Goal: Task Accomplishment & Management: Complete application form

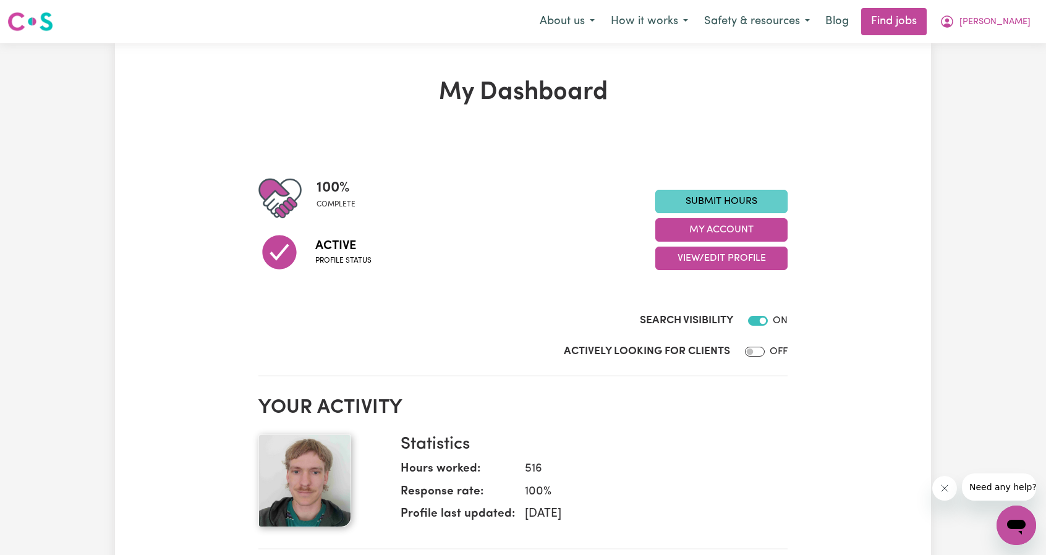
click at [727, 196] on link "Submit Hours" at bounding box center [721, 201] width 132 height 23
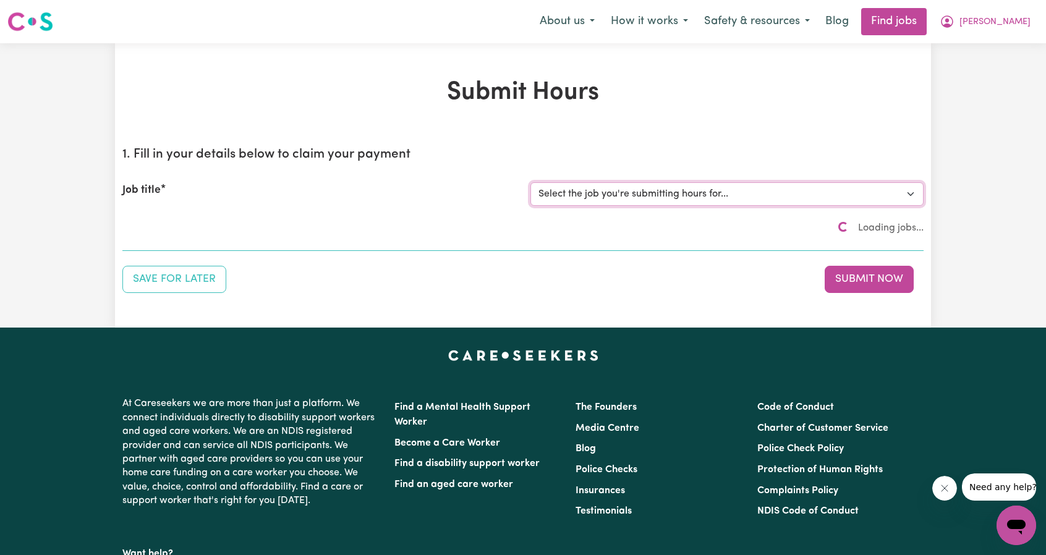
click at [647, 190] on select "Select the job you're submitting hours for..." at bounding box center [727, 193] width 393 height 23
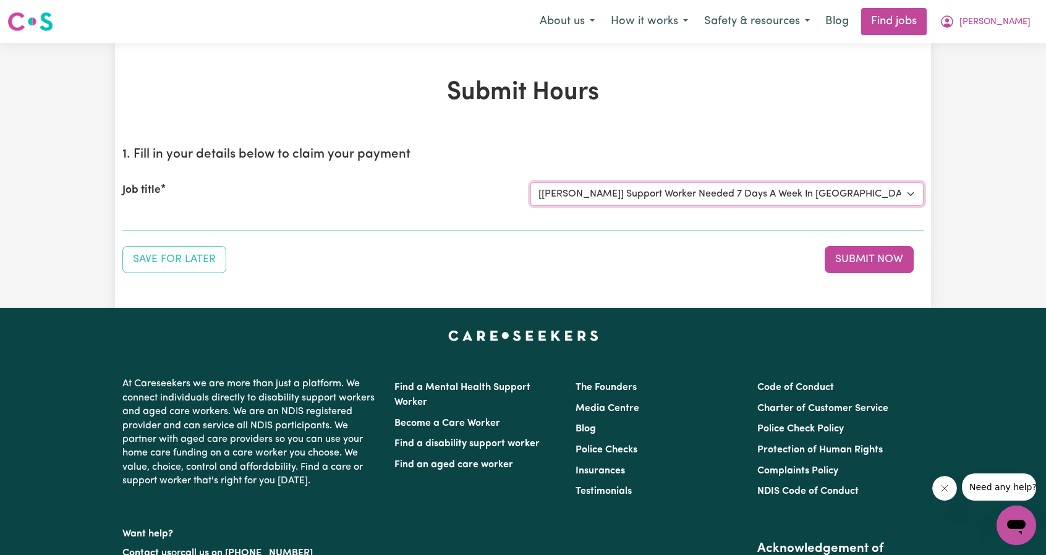
click at [531, 182] on select "Select the job you're submitting hours for... [[PERSON_NAME]] Support Worker Ne…" at bounding box center [727, 193] width 393 height 23
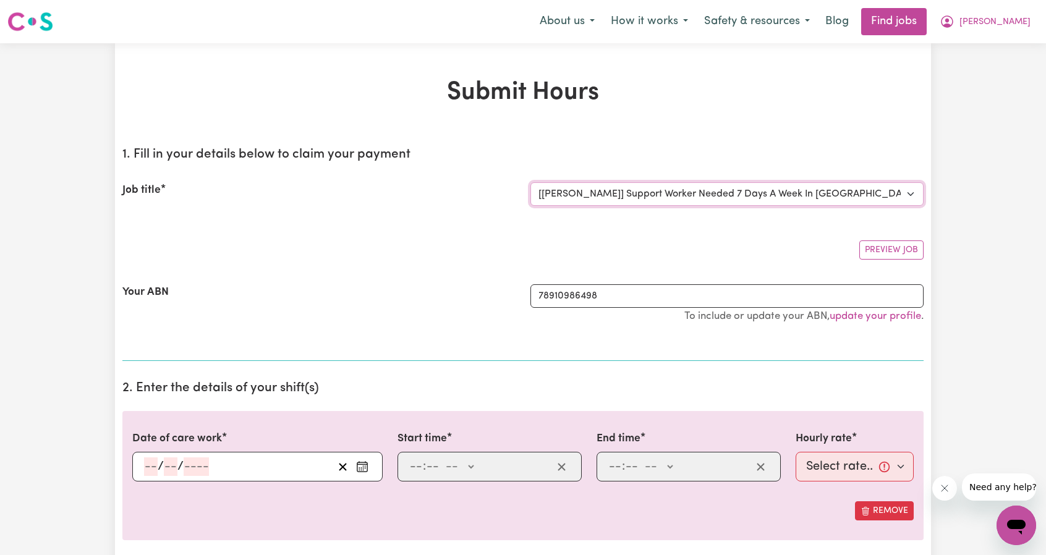
select select "0"
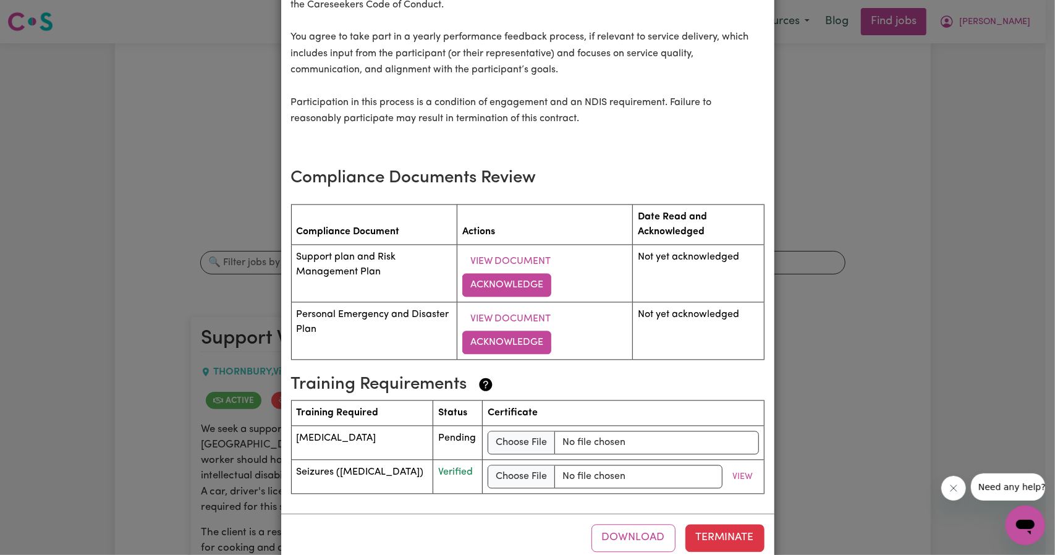
scroll to position [1655, 0]
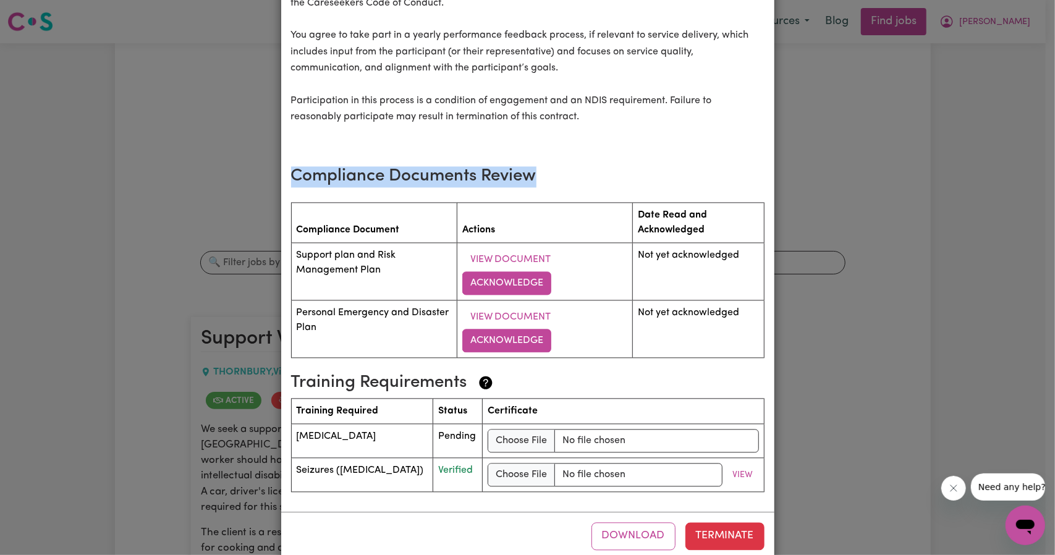
drag, startPoint x: 283, startPoint y: 156, endPoint x: 535, endPoint y: 164, distance: 252.4
click at [359, 168] on h3 "Compliance Documents Review" at bounding box center [528, 176] width 474 height 21
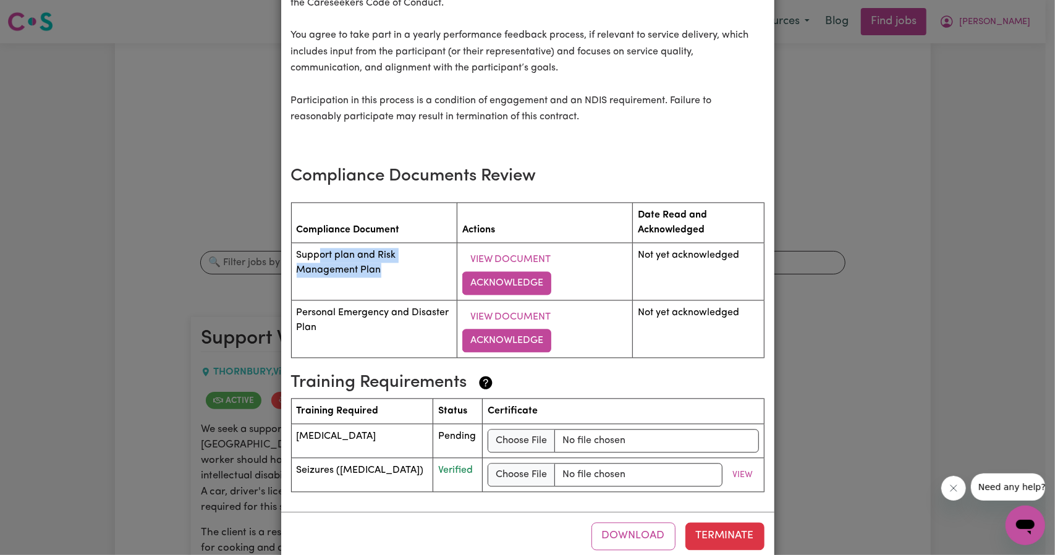
drag, startPoint x: 337, startPoint y: 237, endPoint x: 401, endPoint y: 267, distance: 70.5
click at [401, 267] on td "Support plan and Risk Management Plan" at bounding box center [374, 271] width 166 height 58
click at [569, 242] on td "View Document Acknowledge" at bounding box center [546, 271] width 176 height 58
drag, startPoint x: 292, startPoint y: 289, endPoint x: 377, endPoint y: 313, distance: 88.8
click at [377, 313] on td "Personal Emergency and Disaster Plan" at bounding box center [374, 329] width 166 height 58
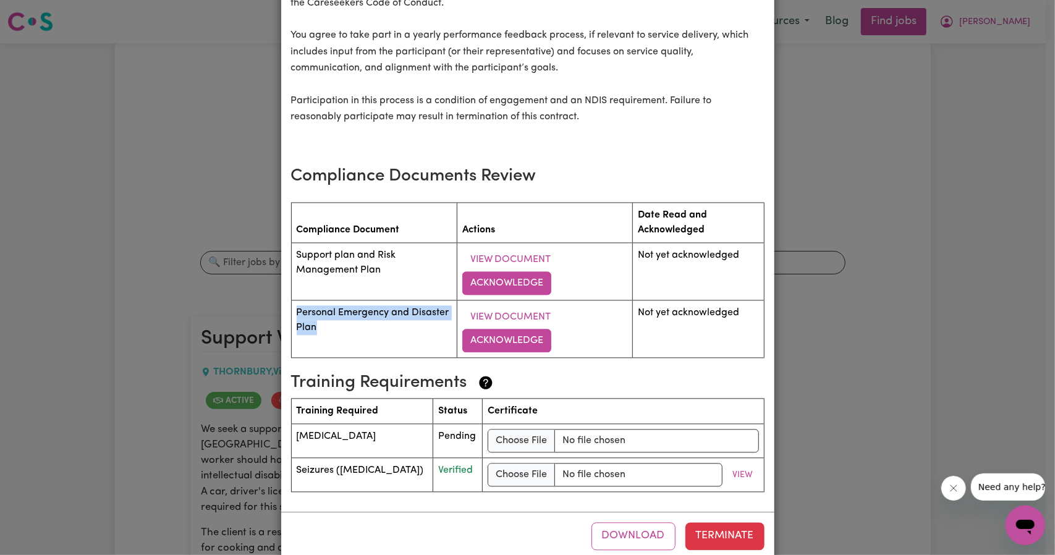
drag, startPoint x: 404, startPoint y: 415, endPoint x: 454, endPoint y: 421, distance: 50.5
click at [454, 424] on tr "Medication Management Pending" at bounding box center [527, 441] width 473 height 34
click at [454, 432] on span "Pending" at bounding box center [457, 437] width 38 height 10
click at [370, 424] on td "[MEDICAL_DATA]" at bounding box center [362, 441] width 142 height 34
click at [369, 424] on td "[MEDICAL_DATA]" at bounding box center [362, 441] width 142 height 34
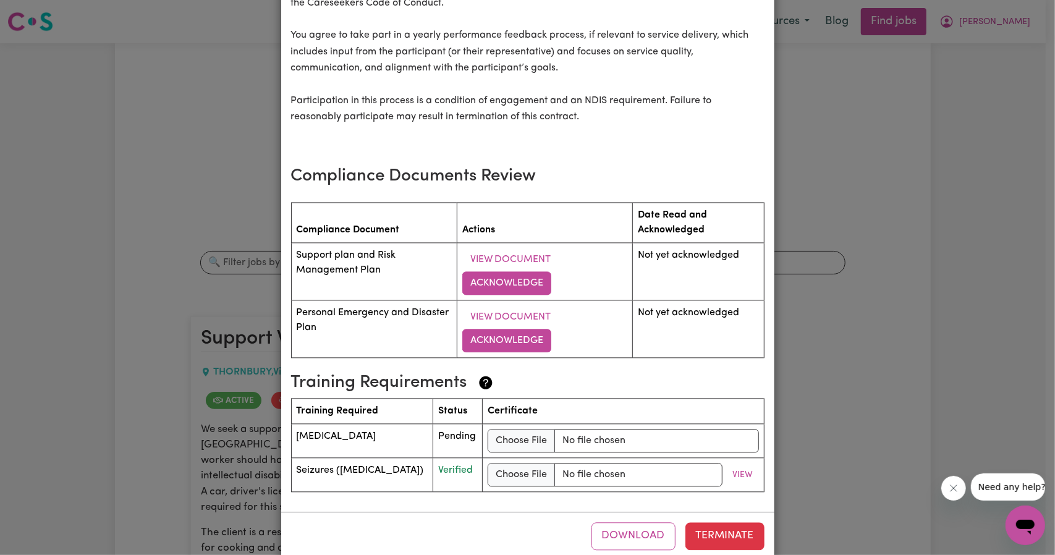
click at [369, 424] on td "[MEDICAL_DATA]" at bounding box center [362, 441] width 142 height 34
click at [339, 424] on td "[MEDICAL_DATA]" at bounding box center [362, 441] width 142 height 34
click at [505, 429] on input "file" at bounding box center [623, 440] width 271 height 23
type input "C:\fakepath\51_4_15640_1732659881_Certificate of course completion.pdf"
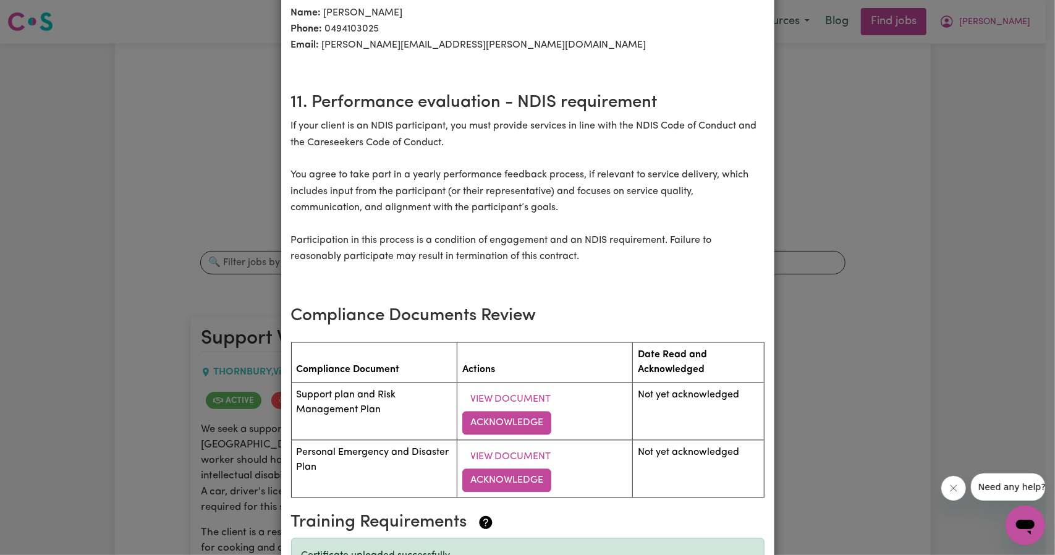
scroll to position [1700, 0]
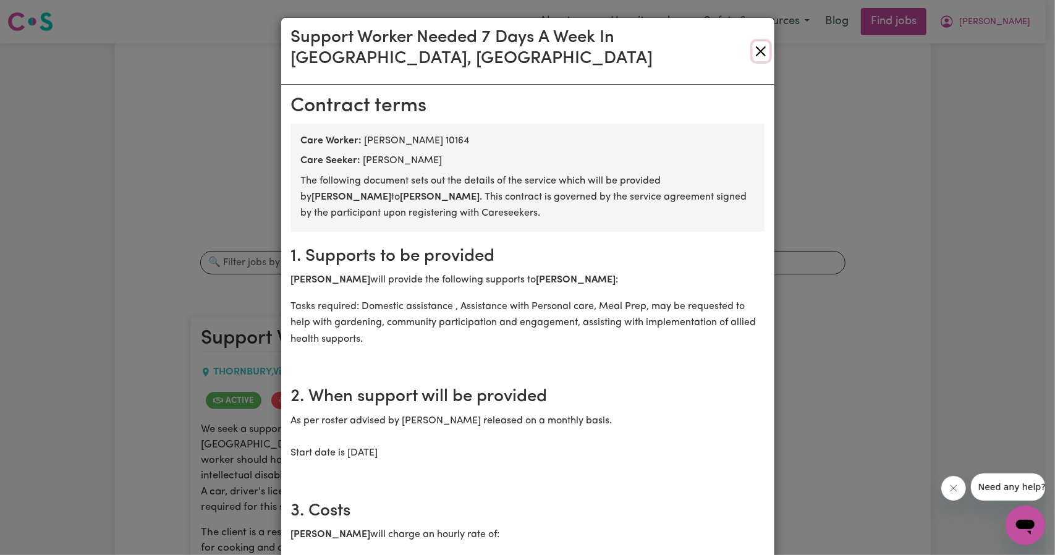
click at [753, 41] on button "Close" at bounding box center [761, 51] width 17 height 20
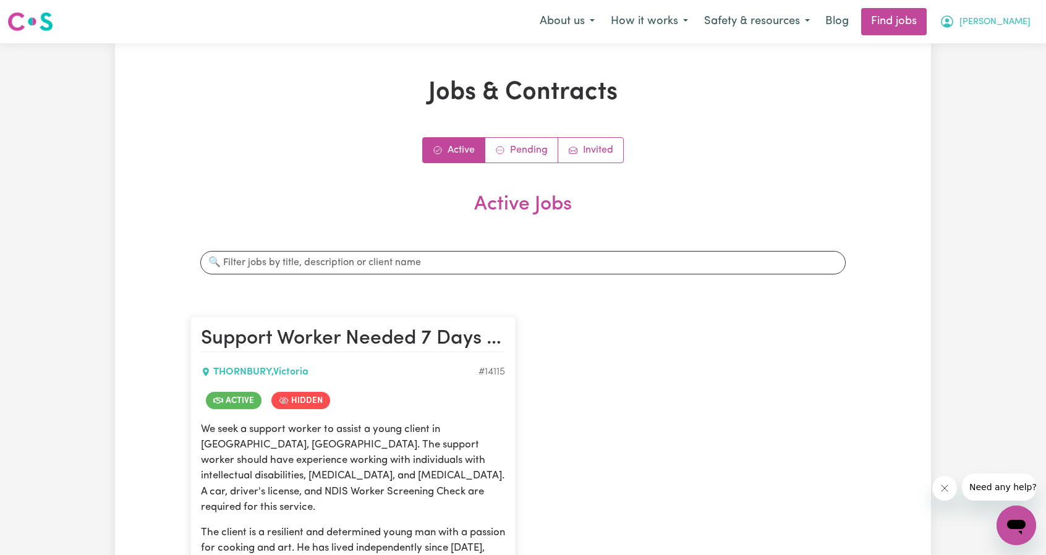
click at [1007, 23] on span "[PERSON_NAME]" at bounding box center [995, 22] width 71 height 14
click at [981, 46] on link "My Account" at bounding box center [989, 47] width 98 height 23
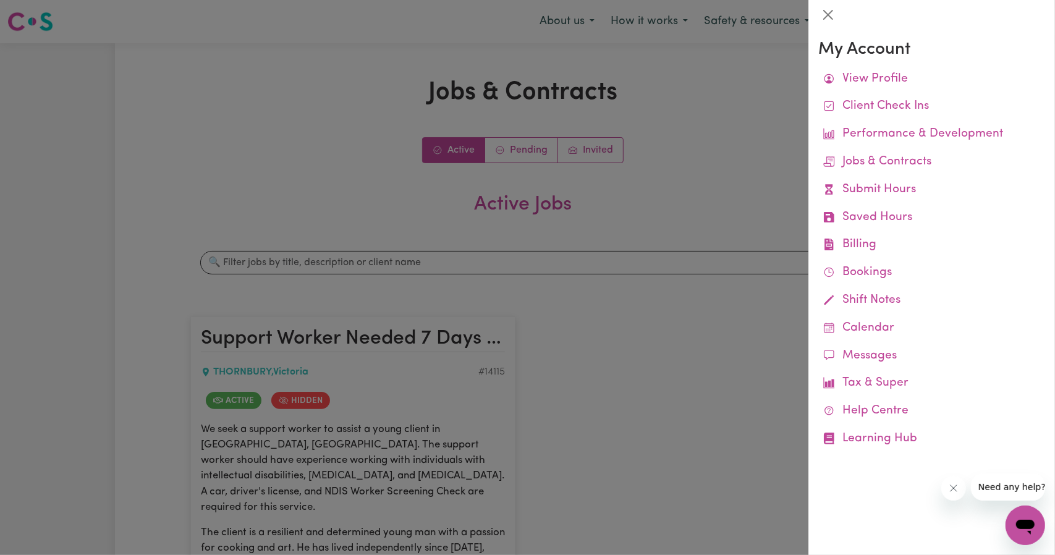
click at [704, 132] on div at bounding box center [527, 277] width 1055 height 555
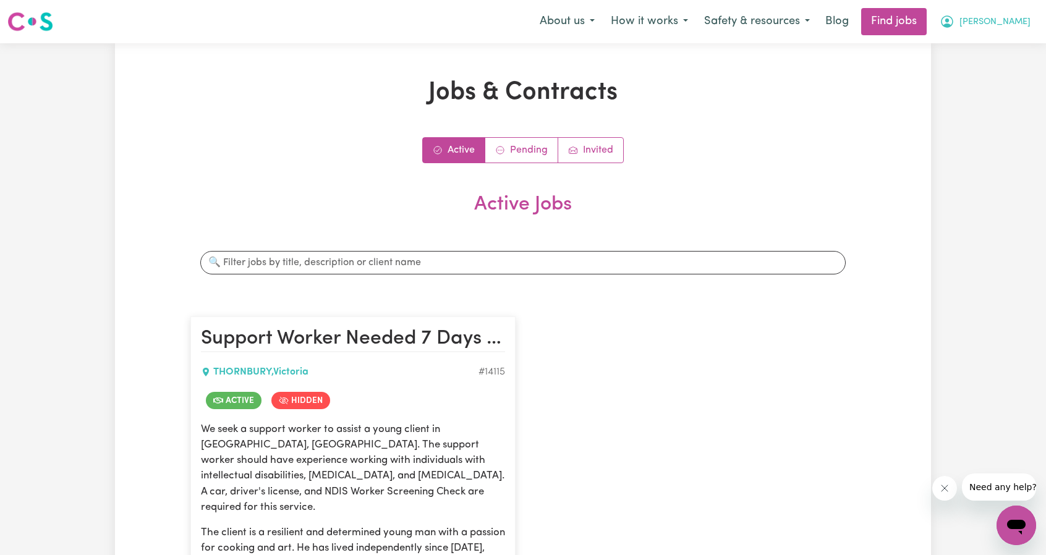
click at [1005, 23] on button "[PERSON_NAME]" at bounding box center [985, 22] width 107 height 26
click at [975, 66] on link "My Dashboard" at bounding box center [989, 70] width 98 height 23
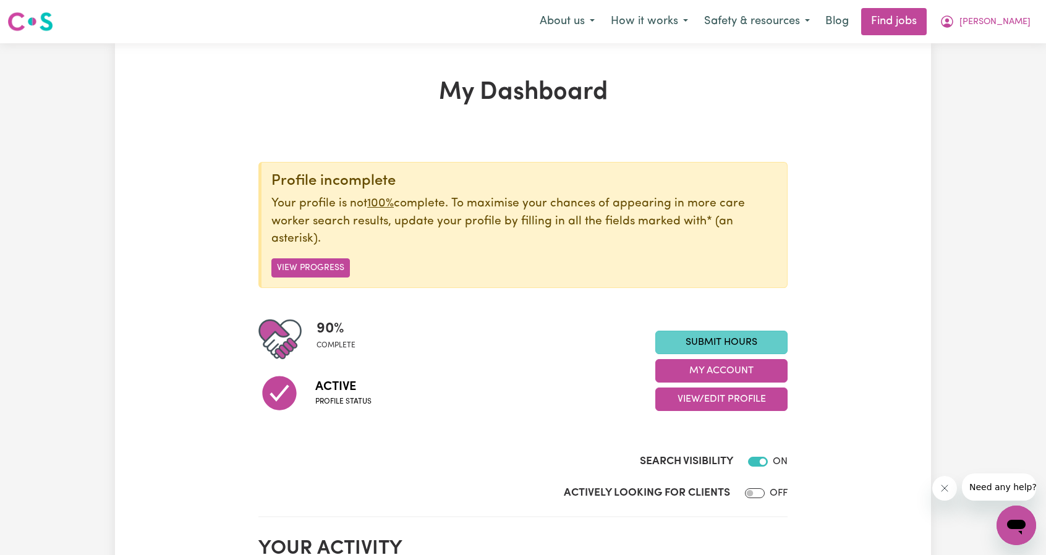
click at [701, 342] on link "Submit Hours" at bounding box center [721, 342] width 132 height 23
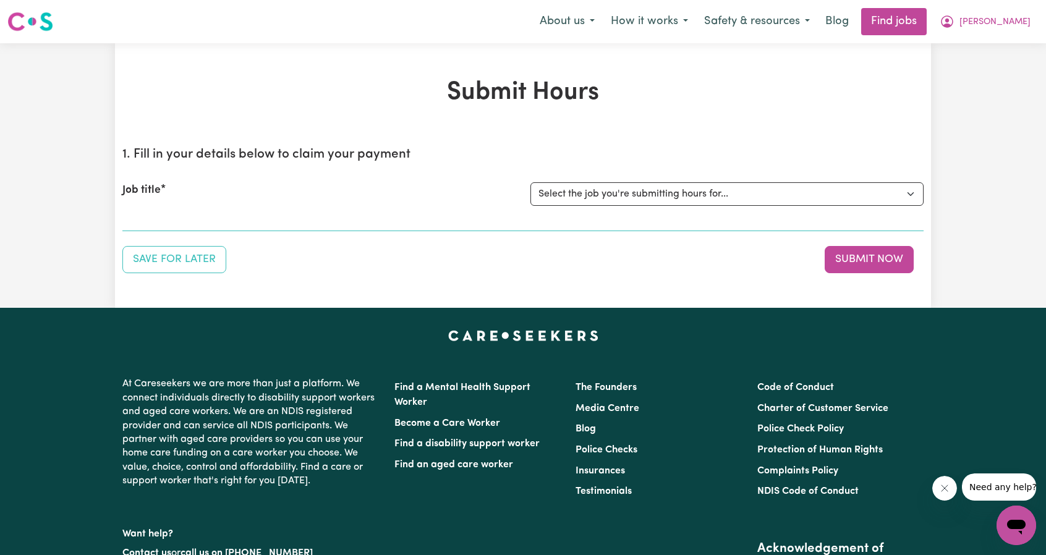
click at [735, 210] on div "Job title Select the job you're submitting hours for... [[PERSON_NAME]] Support…" at bounding box center [522, 194] width 801 height 53
click at [736, 200] on select "Select the job you're submitting hours for... [[PERSON_NAME]] Support Worker Ne…" at bounding box center [727, 193] width 393 height 23
select select "14115"
click at [531, 182] on select "Select the job you're submitting hours for... [[PERSON_NAME]] Support Worker Ne…" at bounding box center [727, 193] width 393 height 23
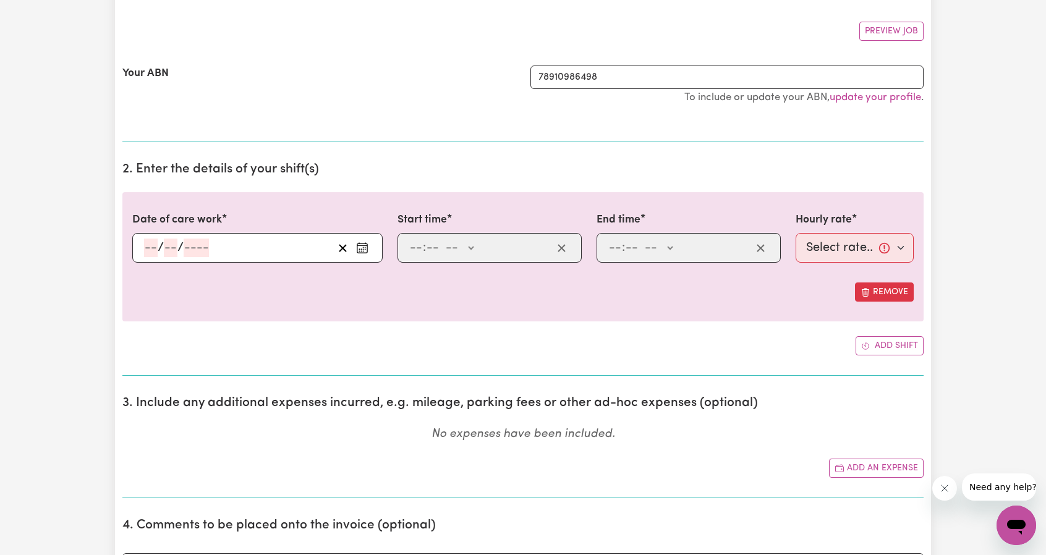
scroll to position [247, 0]
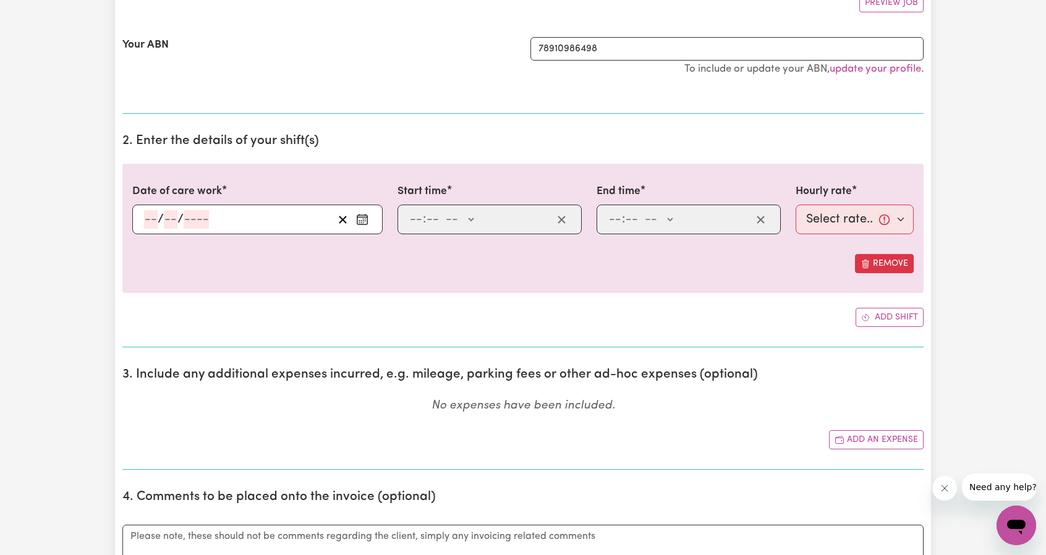
click at [289, 232] on div "/ /" at bounding box center [257, 220] width 250 height 30
click at [281, 223] on div "/ /" at bounding box center [238, 219] width 190 height 19
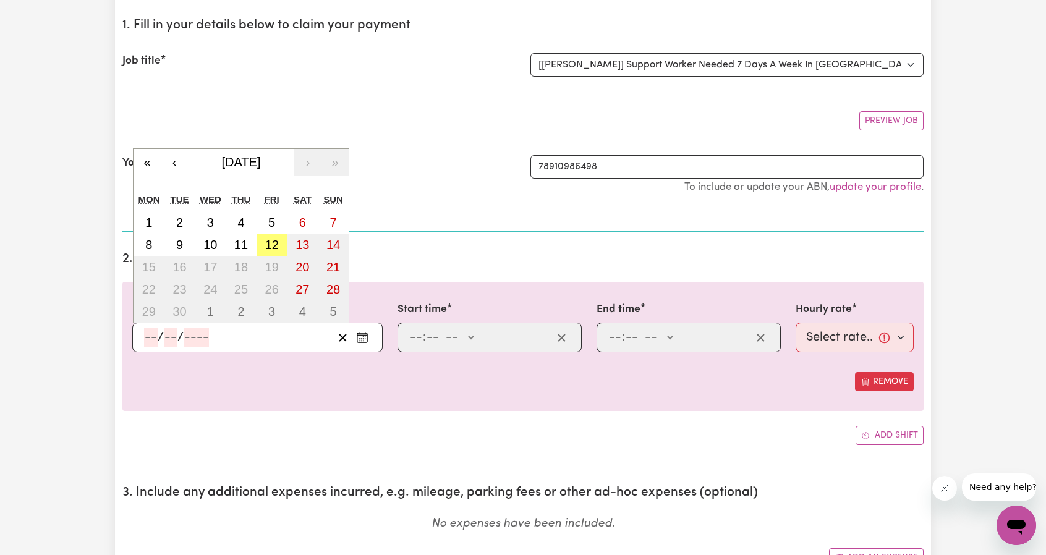
scroll to position [0, 0]
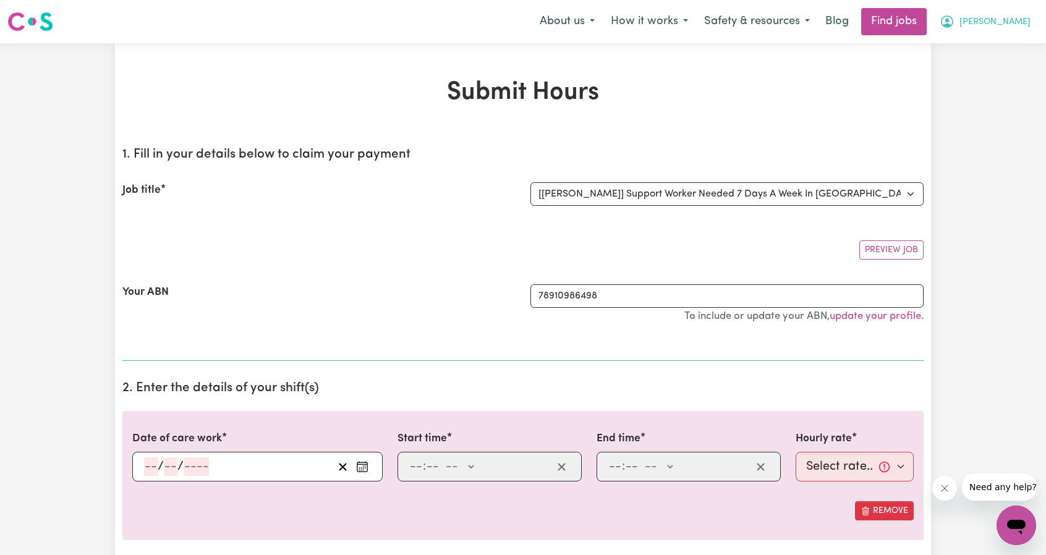
click at [1018, 14] on button "[PERSON_NAME]" at bounding box center [985, 22] width 107 height 26
click at [963, 91] on link "Logout" at bounding box center [989, 94] width 98 height 23
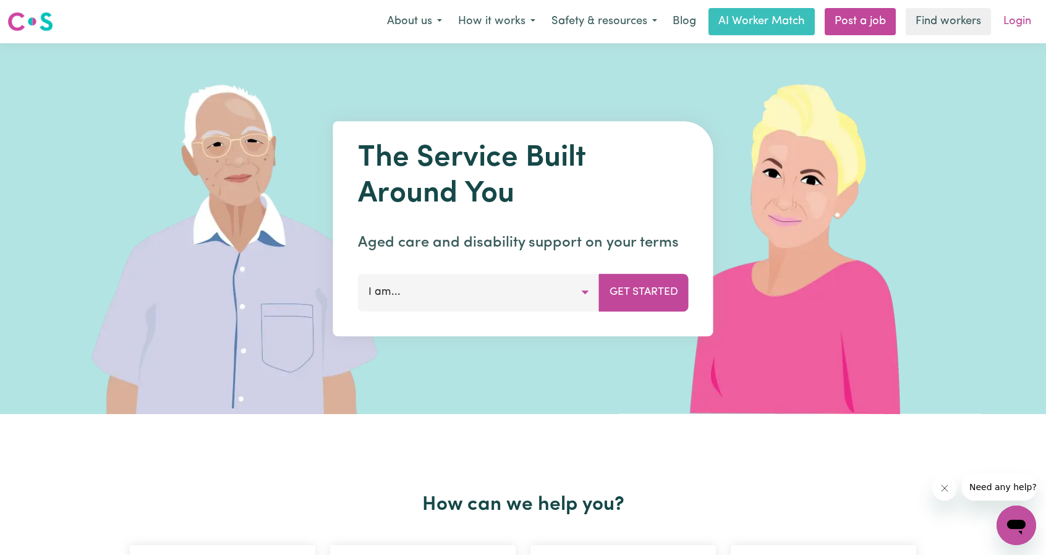
click at [1026, 21] on link "Login" at bounding box center [1017, 21] width 43 height 27
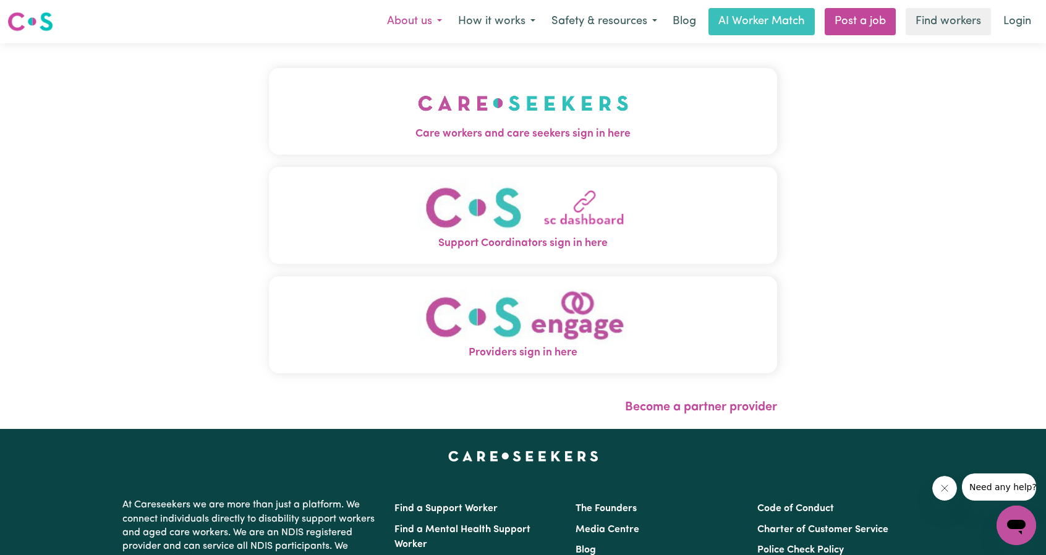
click at [384, 26] on button "About us" at bounding box center [414, 22] width 71 height 26
click at [998, 19] on link "Login" at bounding box center [1017, 21] width 43 height 27
click at [1007, 22] on link "Login" at bounding box center [1017, 21] width 43 height 27
click at [52, 36] on nav "Menu About us About Careseekers Meet the Founders The Workers Testimonials Medi…" at bounding box center [523, 21] width 1046 height 43
click at [47, 30] on img at bounding box center [30, 22] width 46 height 22
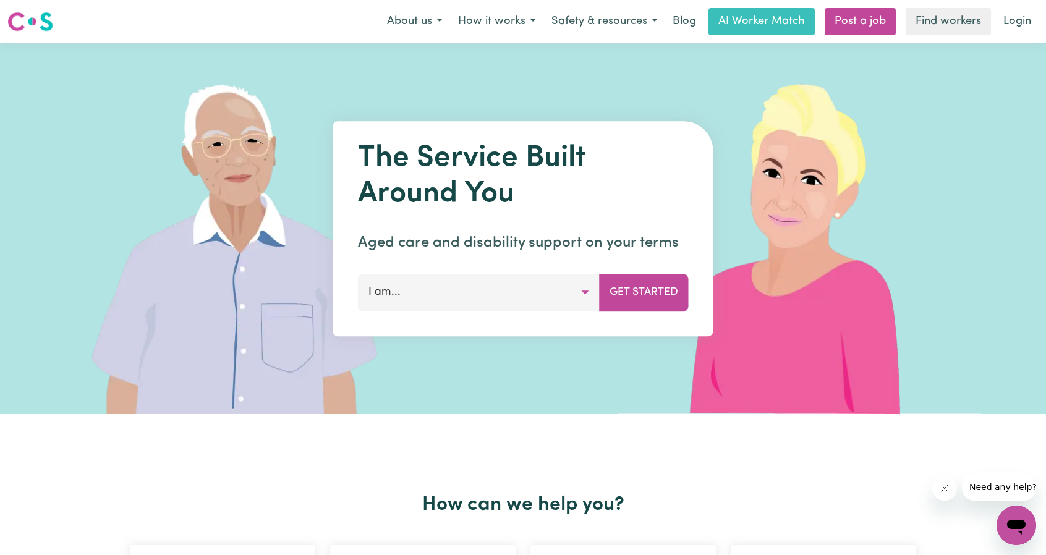
click at [576, 291] on button "I am..." at bounding box center [479, 292] width 242 height 37
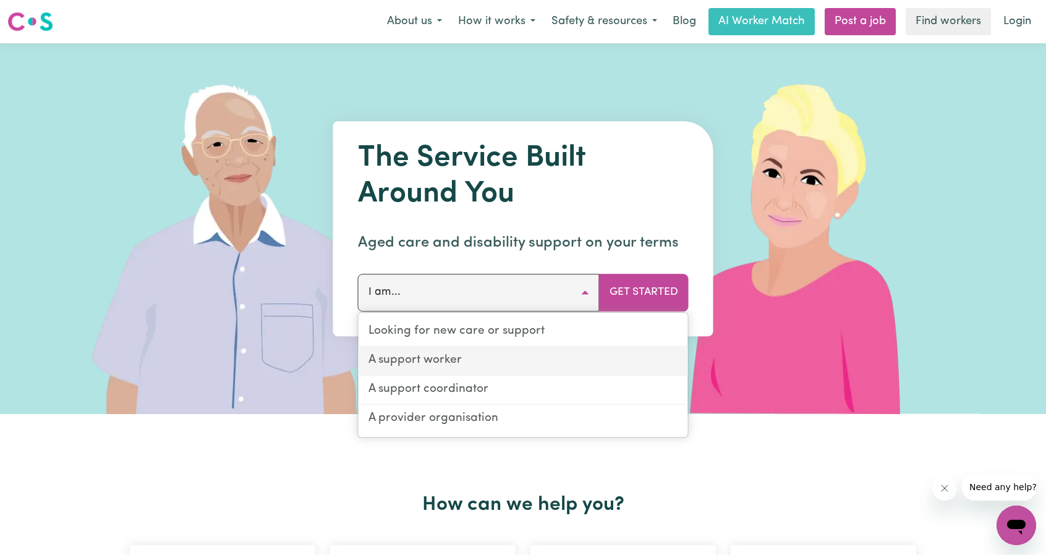
click at [514, 362] on link "A support worker" at bounding box center [524, 361] width 330 height 29
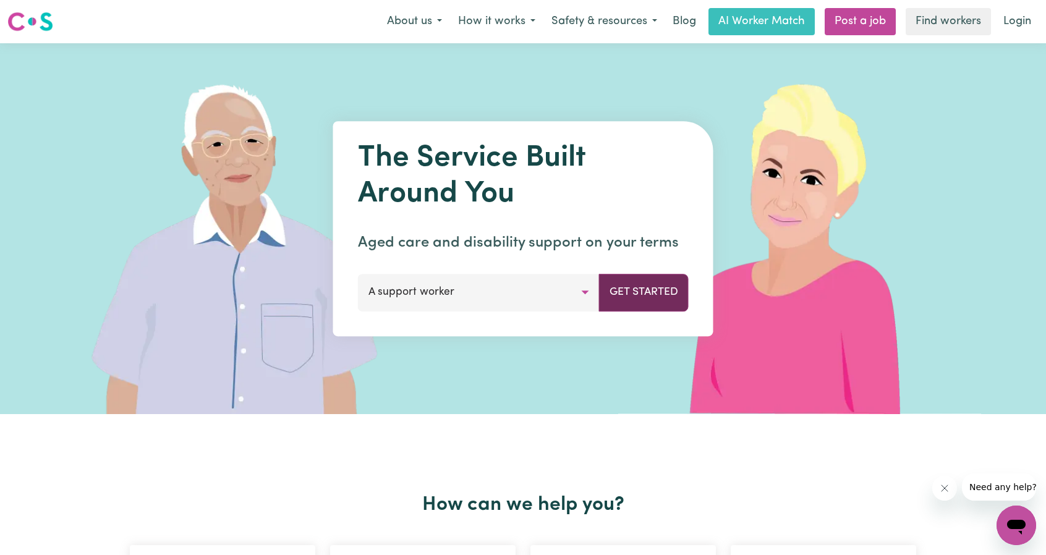
click at [670, 292] on button "Get Started" at bounding box center [644, 292] width 90 height 37
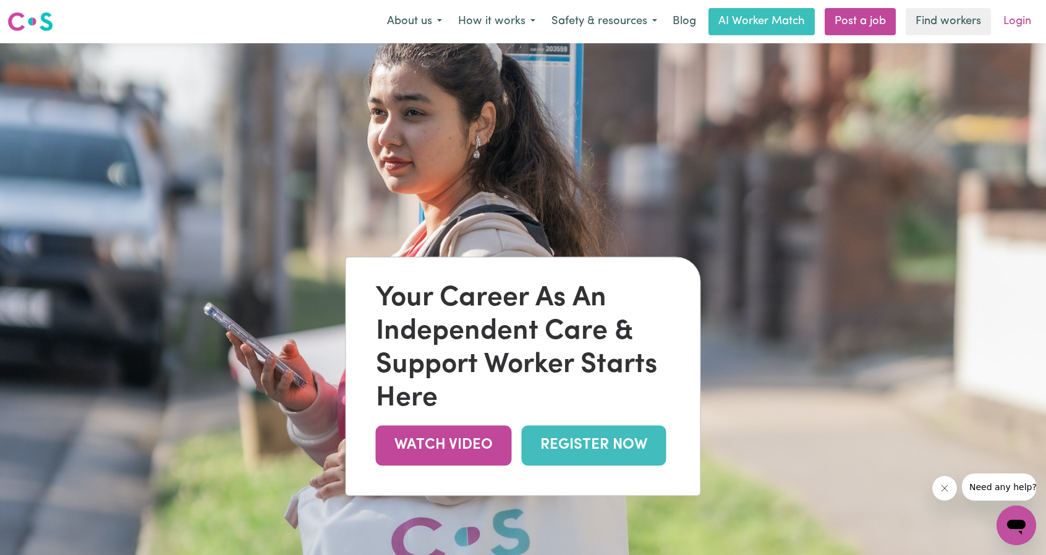
click at [1017, 20] on link "Login" at bounding box center [1017, 21] width 43 height 27
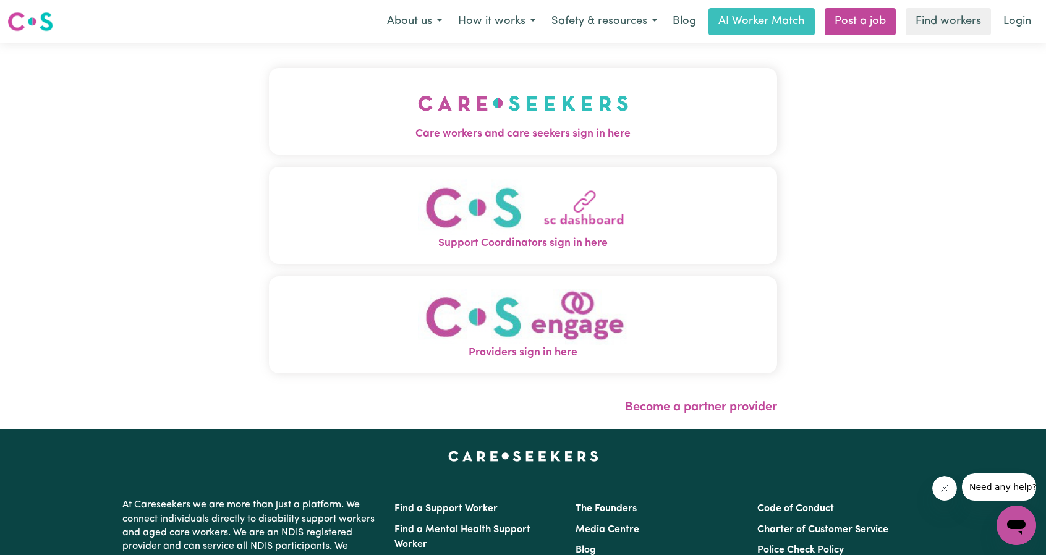
click at [566, 106] on button "Care workers and care seekers sign in here" at bounding box center [523, 111] width 508 height 87
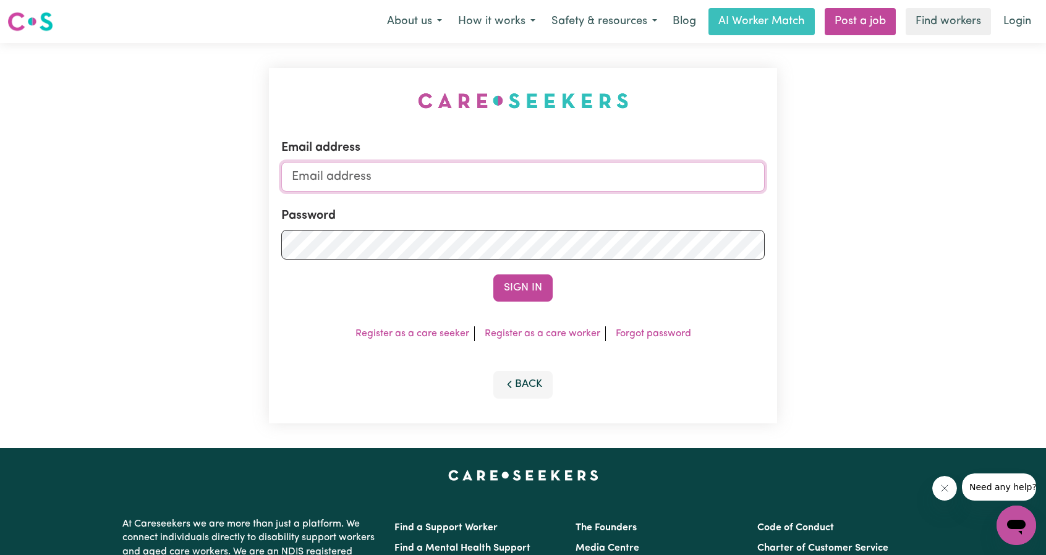
click at [556, 164] on input "Email address" at bounding box center [523, 177] width 484 height 30
click at [642, 237] on form "Email address [EMAIL_ADDRESS][PERSON_NAME][DOMAIN_NAME] Password Sign In" at bounding box center [523, 220] width 484 height 163
type input "[EMAIL_ADDRESS][DOMAIN_NAME]"
click at [527, 303] on div "Email address [EMAIL_ADDRESS][DOMAIN_NAME] Password Sign In Register as a care …" at bounding box center [523, 246] width 508 height 356
click at [532, 290] on button "Sign In" at bounding box center [522, 288] width 59 height 27
